Goal: Information Seeking & Learning: Learn about a topic

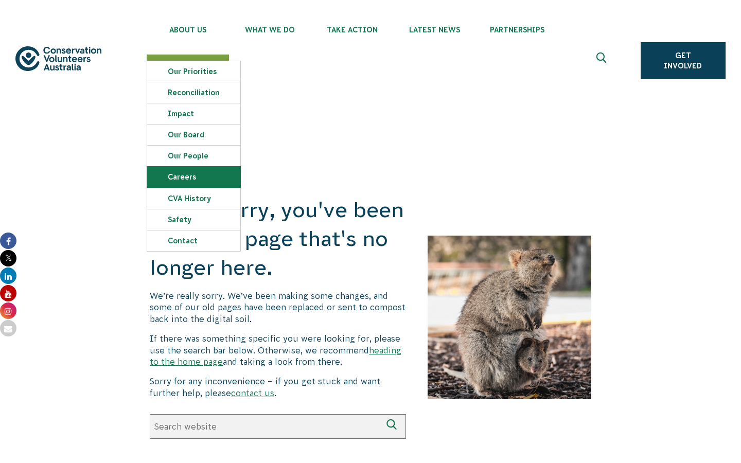
click at [186, 179] on link "Careers" at bounding box center [193, 177] width 93 height 21
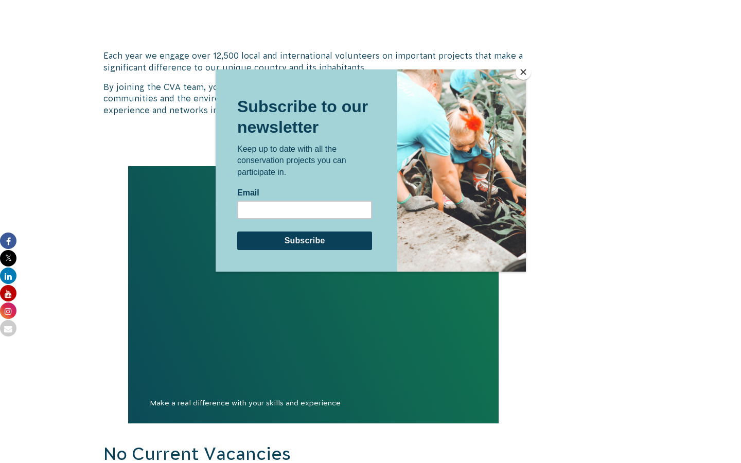
scroll to position [879, 0]
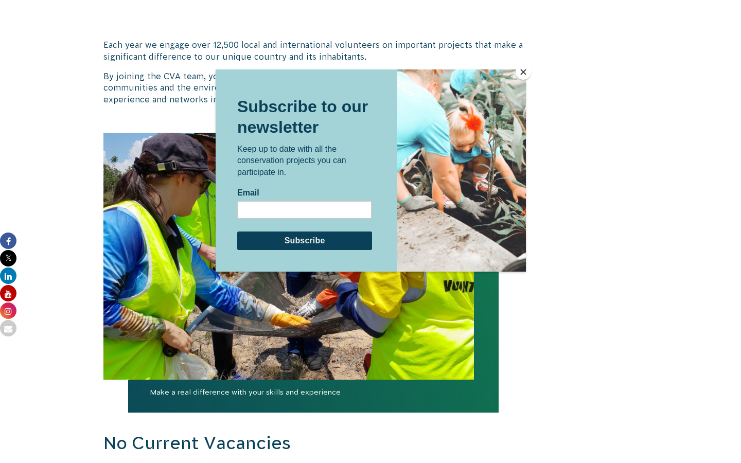
click at [520, 74] on button "Close" at bounding box center [522, 71] width 15 height 15
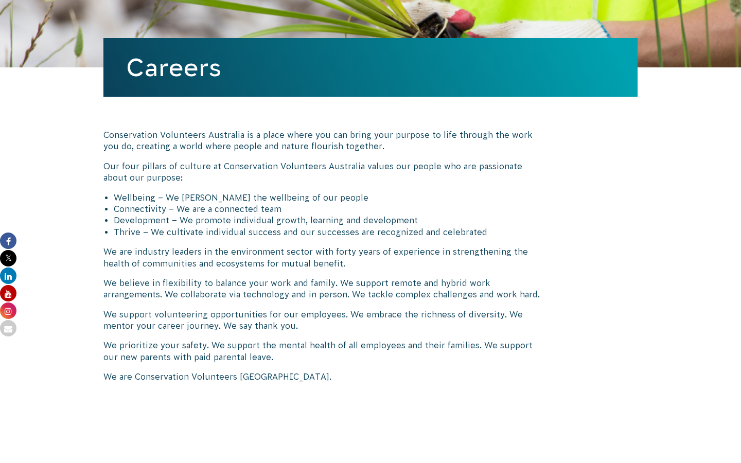
scroll to position [0, 0]
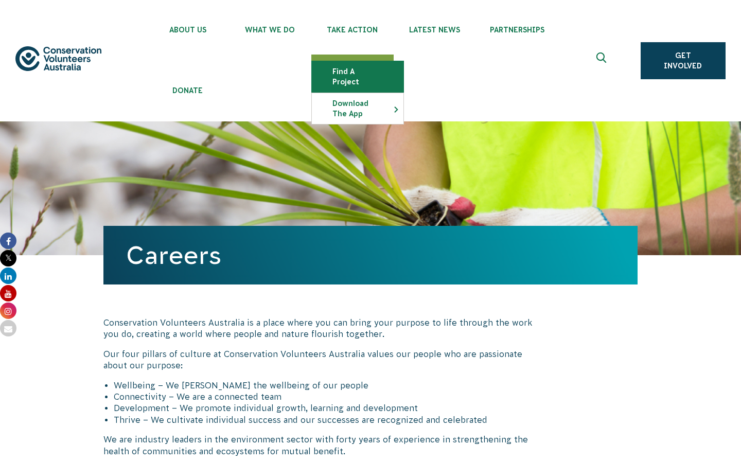
click at [368, 74] on link "Find a project" at bounding box center [358, 76] width 92 height 31
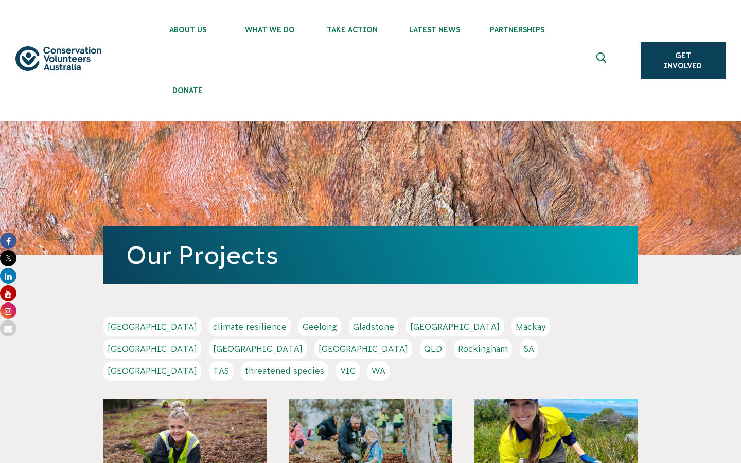
click at [520, 353] on link "SA" at bounding box center [529, 349] width 19 height 20
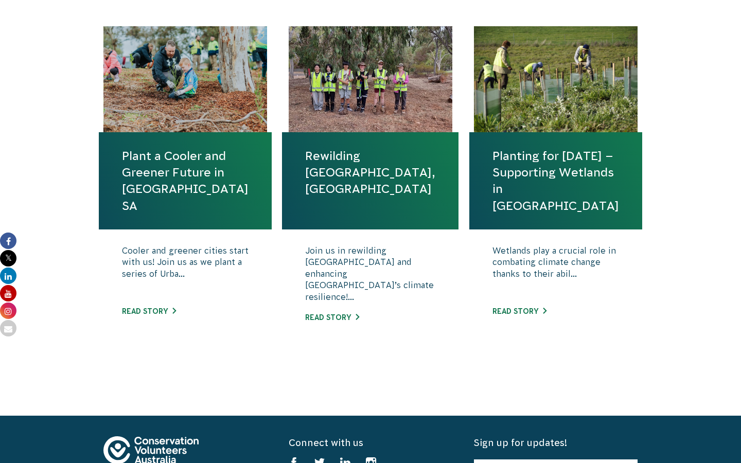
scroll to position [433, 0]
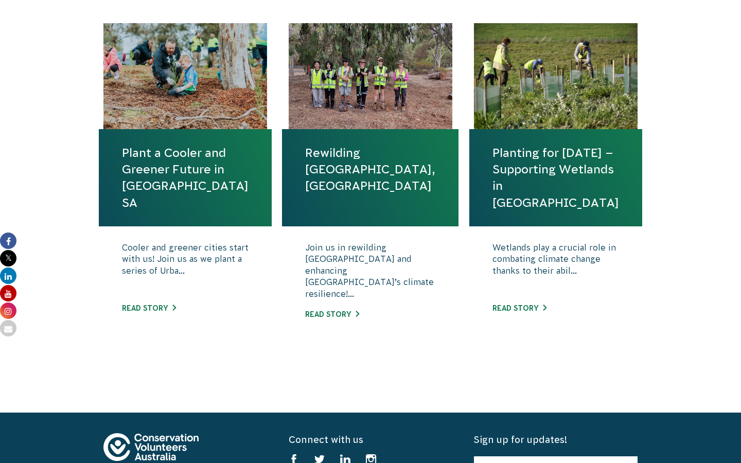
click at [516, 317] on div "Wetlands play a crucial role in combating climate change thanks to their abil..…" at bounding box center [555, 285] width 173 height 118
click at [518, 311] on link "Read story" at bounding box center [519, 308] width 54 height 8
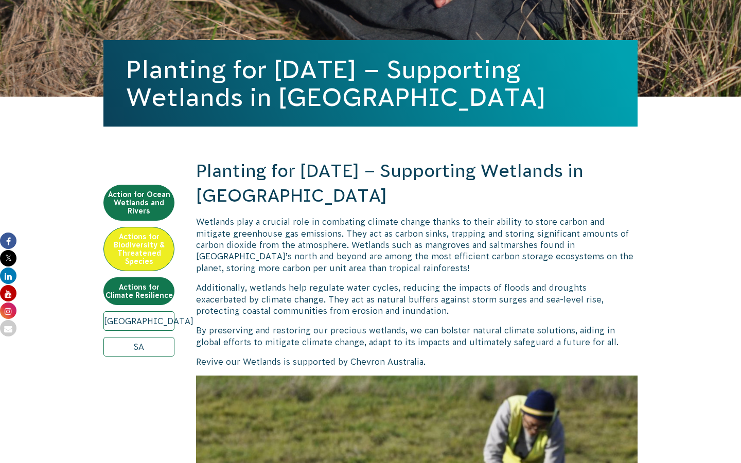
scroll to position [278, 0]
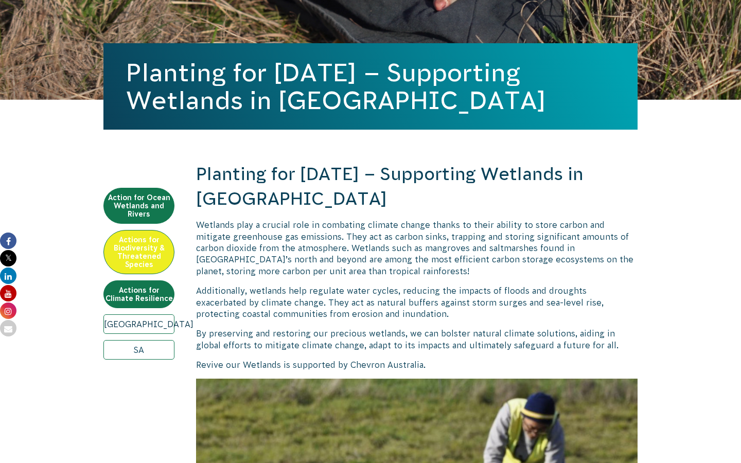
click at [148, 327] on link "[GEOGRAPHIC_DATA]" at bounding box center [138, 324] width 71 height 20
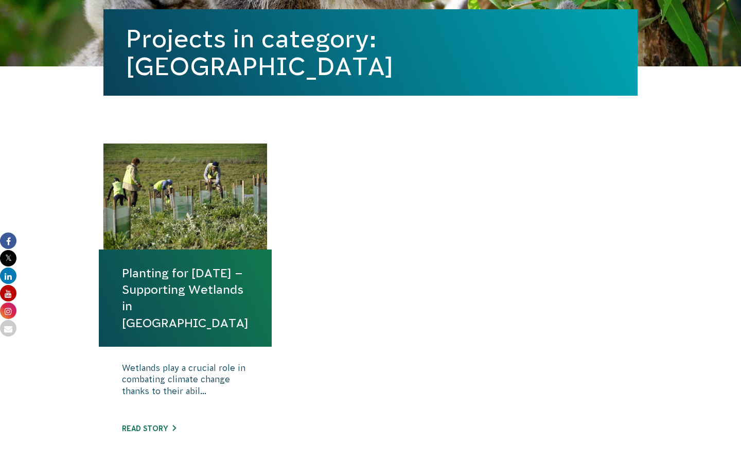
scroll to position [326, 0]
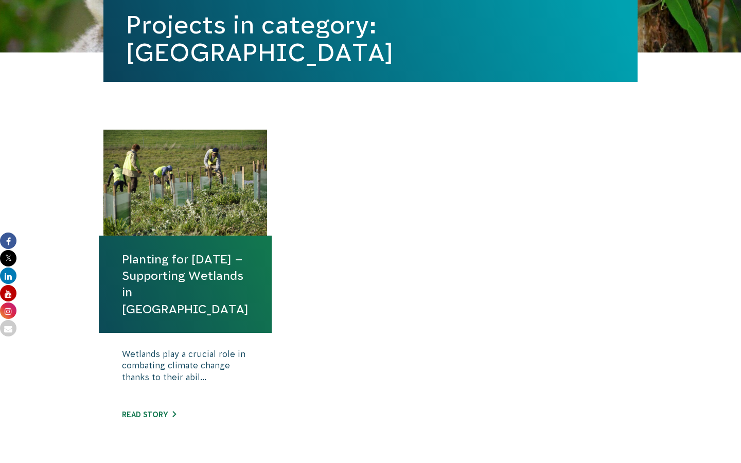
click at [148, 287] on link "Planting for [DATE] – Supporting Wetlands in [GEOGRAPHIC_DATA]" at bounding box center [185, 284] width 127 height 66
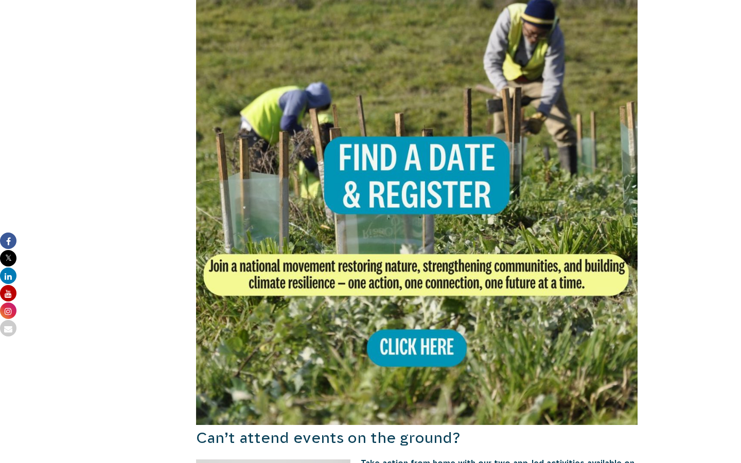
scroll to position [724, 0]
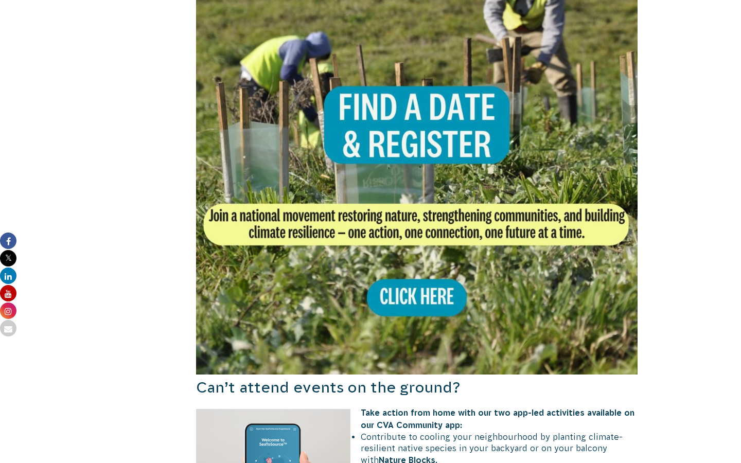
click at [405, 296] on img at bounding box center [416, 153] width 441 height 441
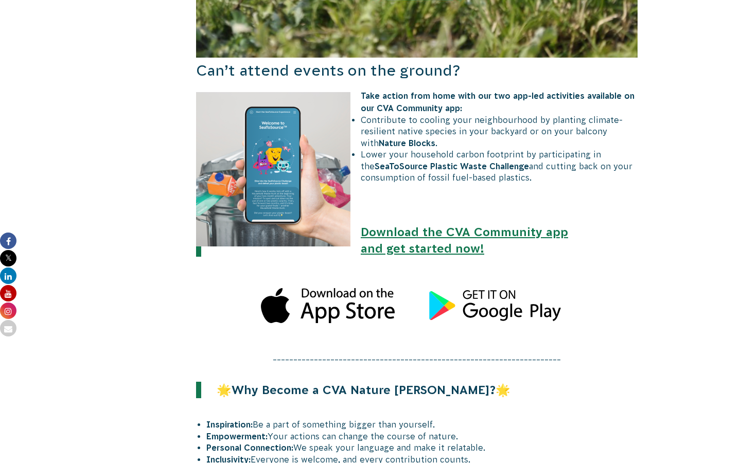
scroll to position [1040, 0]
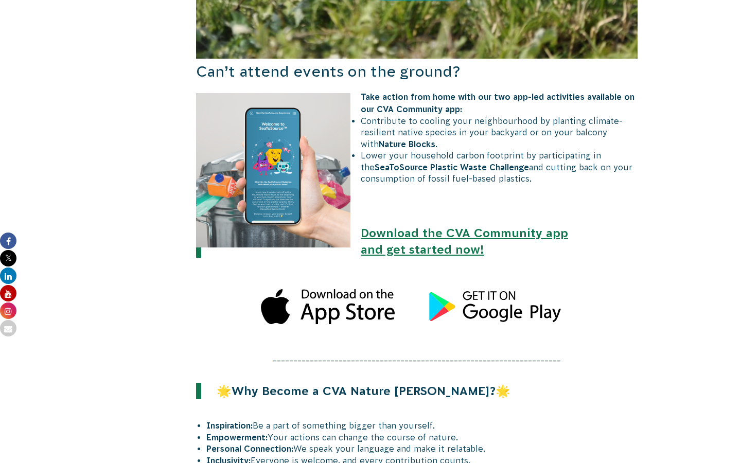
click at [399, 246] on link "Download the CVA Community app and get started now!" at bounding box center [464, 241] width 207 height 30
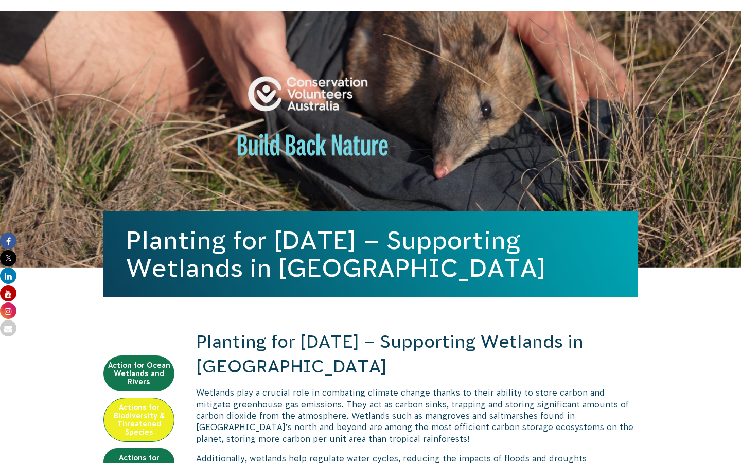
scroll to position [0, 0]
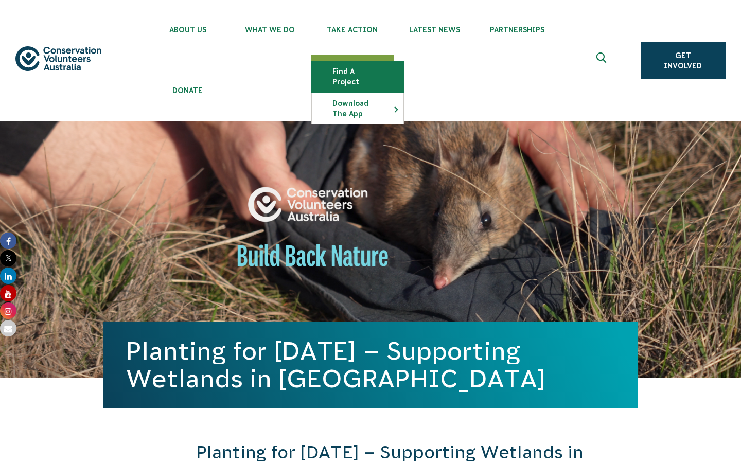
click at [366, 74] on link "Find a project" at bounding box center [358, 76] width 92 height 31
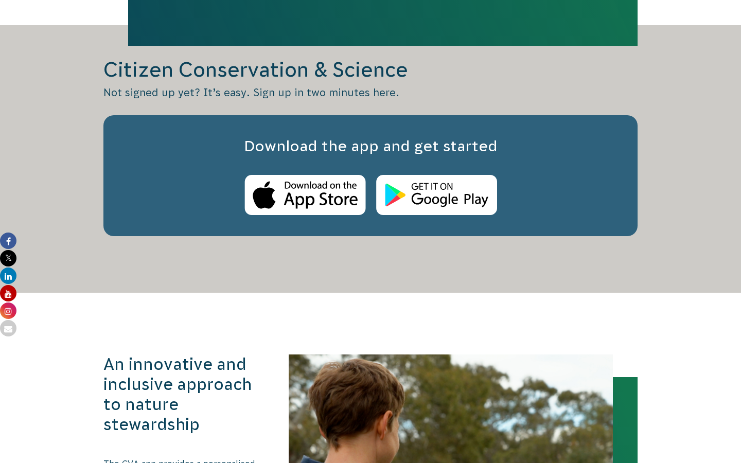
scroll to position [920, 0]
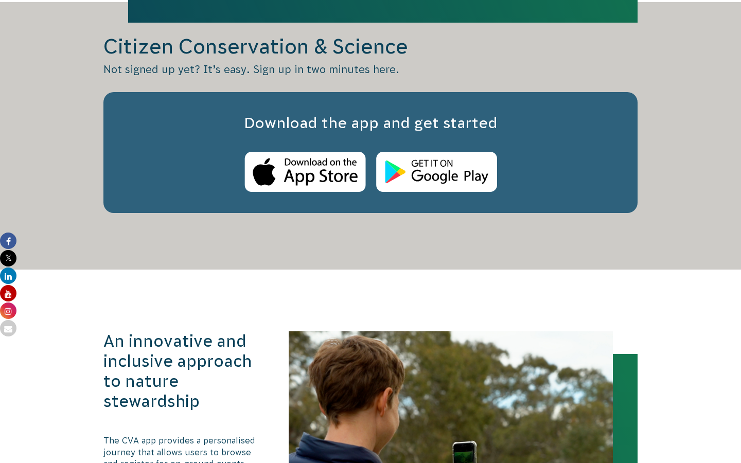
click at [325, 174] on img at bounding box center [304, 172] width 121 height 41
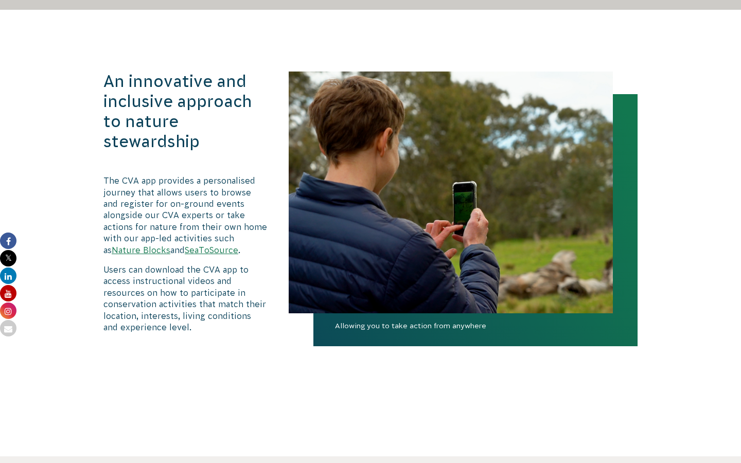
scroll to position [1183, 0]
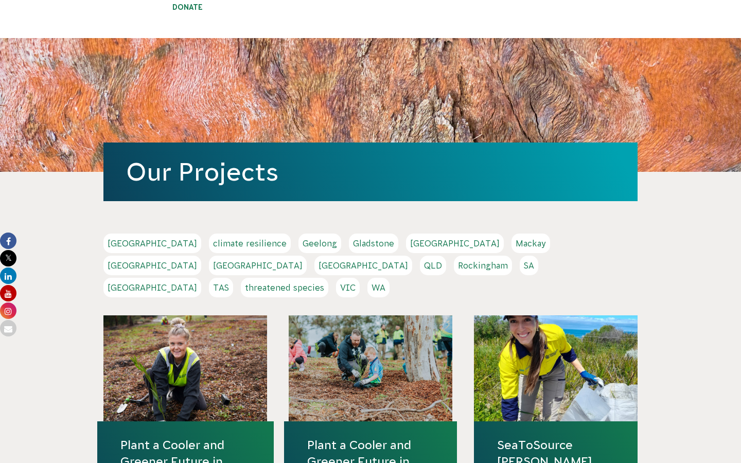
scroll to position [92, 0]
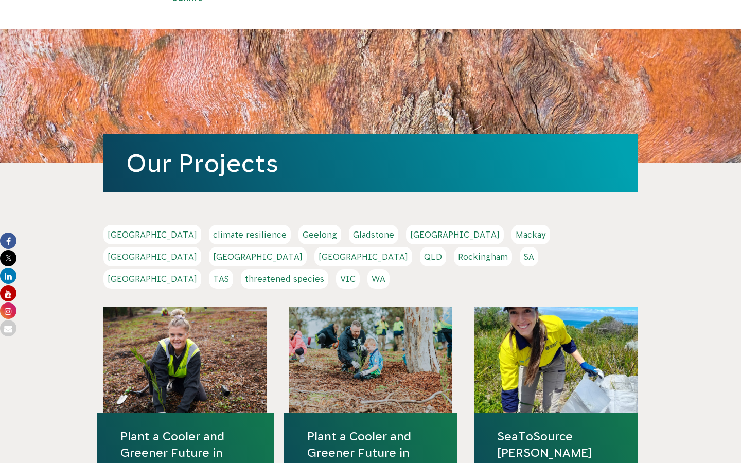
click at [520, 252] on link "SA" at bounding box center [529, 257] width 19 height 20
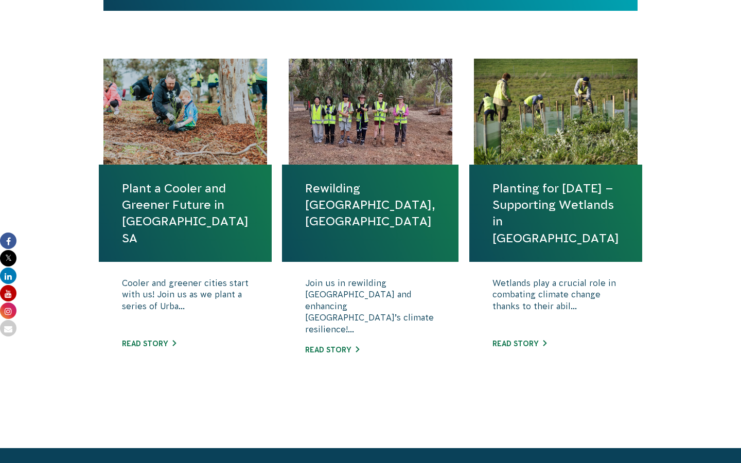
scroll to position [398, 0]
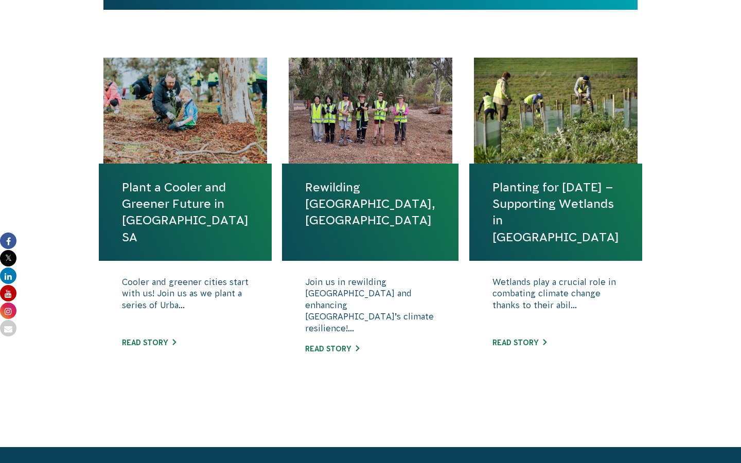
click at [367, 189] on link "Rewilding [GEOGRAPHIC_DATA], [GEOGRAPHIC_DATA]" at bounding box center [370, 204] width 130 height 50
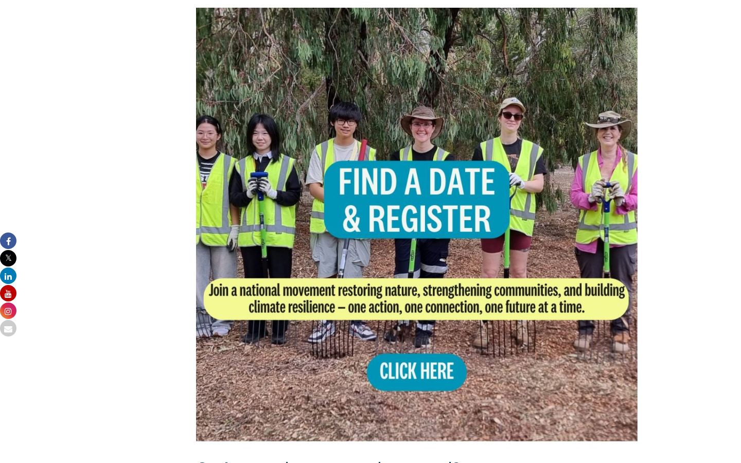
scroll to position [682, 0]
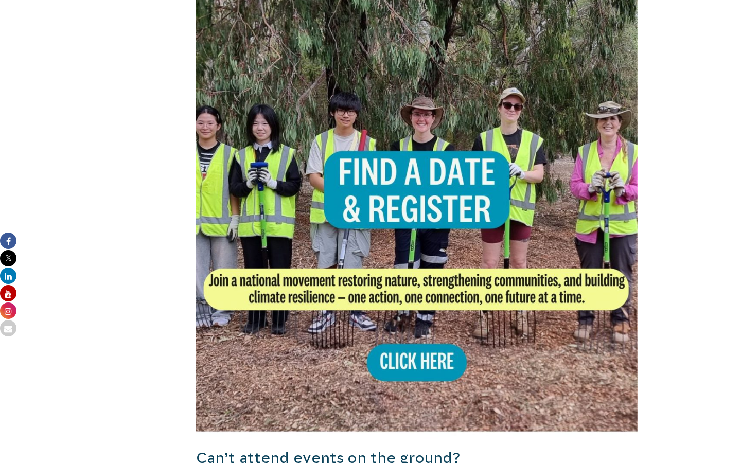
click at [390, 301] on img at bounding box center [416, 218] width 441 height 441
